Goal: Check status: Check status

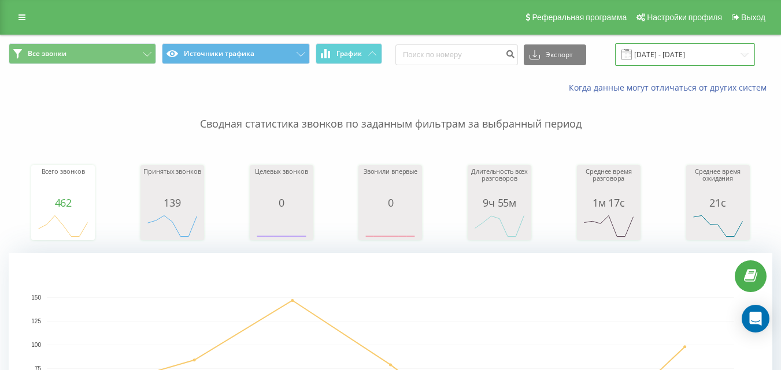
click at [632, 57] on input "[DATE] - [DATE]" at bounding box center [685, 54] width 140 height 23
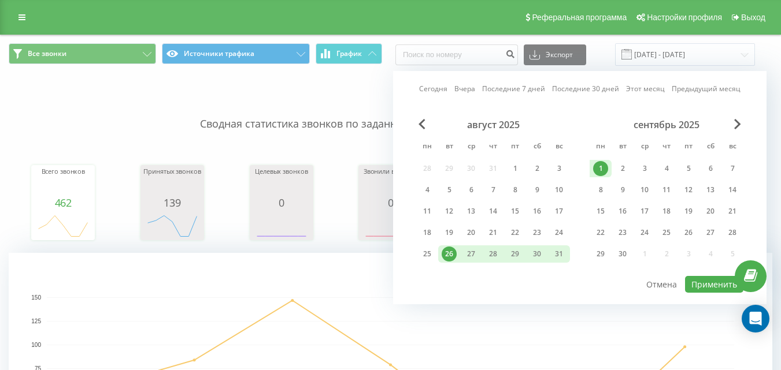
click at [440, 90] on link "Сегодня" at bounding box center [433, 88] width 28 height 11
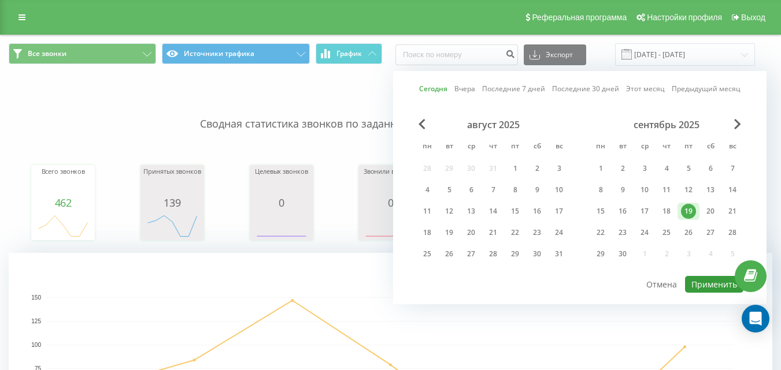
click at [699, 280] on button "Применить" at bounding box center [714, 284] width 58 height 17
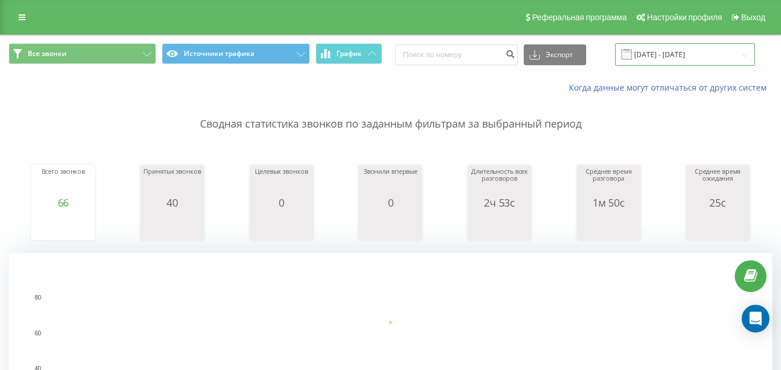
click at [666, 62] on input "[DATE] - [DATE]" at bounding box center [685, 54] width 140 height 23
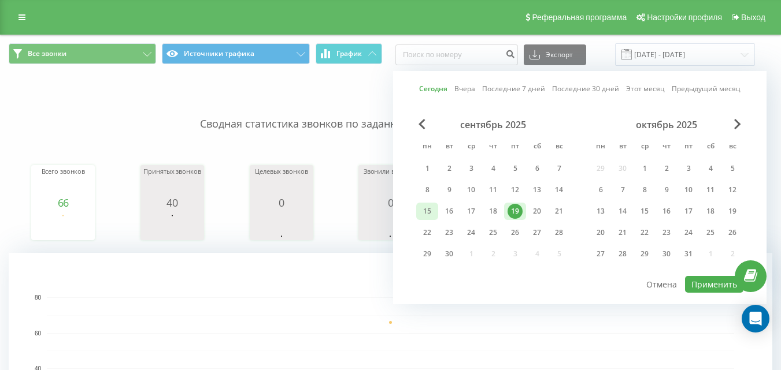
click at [421, 210] on div "15" at bounding box center [427, 211] width 15 height 15
click at [509, 213] on div "19" at bounding box center [514, 211] width 15 height 15
click at [703, 283] on button "Применить" at bounding box center [714, 284] width 58 height 17
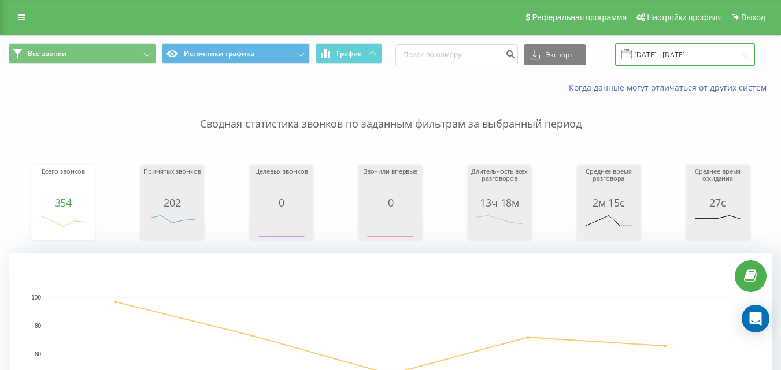
click at [655, 54] on input "[DATE] - [DATE]" at bounding box center [685, 54] width 140 height 23
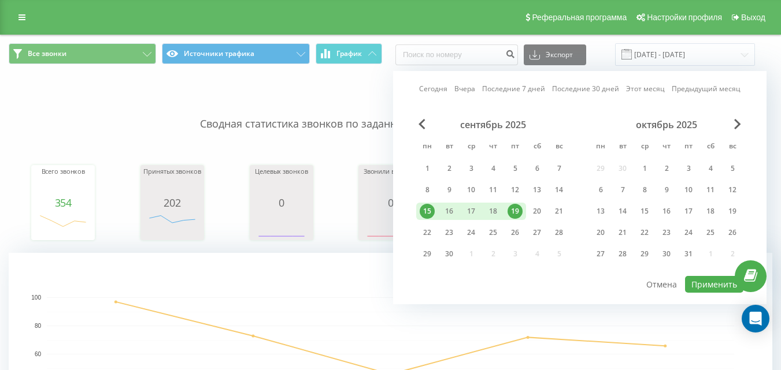
click at [439, 88] on link "Сегодня" at bounding box center [433, 88] width 28 height 11
click at [703, 283] on button "Применить" at bounding box center [714, 284] width 58 height 17
type input "[DATE] - [DATE]"
